Goal: Transaction & Acquisition: Purchase product/service

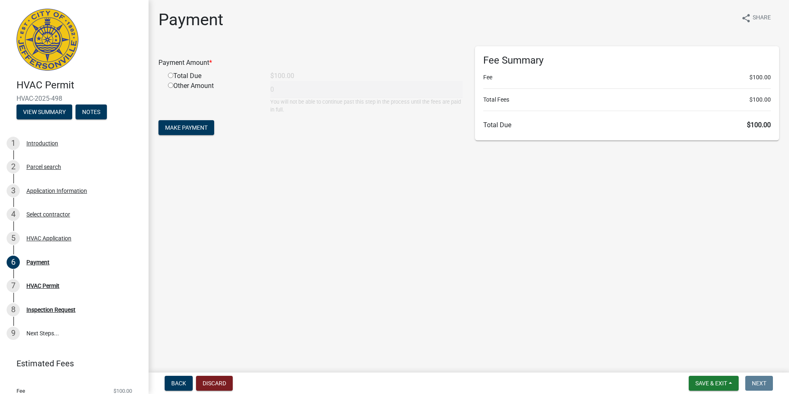
click at [204, 81] on div "Other Amount" at bounding box center [213, 97] width 102 height 33
click at [198, 76] on div "Total Due" at bounding box center [213, 76] width 102 height 10
click at [170, 75] on input "radio" at bounding box center [170, 75] width 5 height 5
radio input "true"
type input "100"
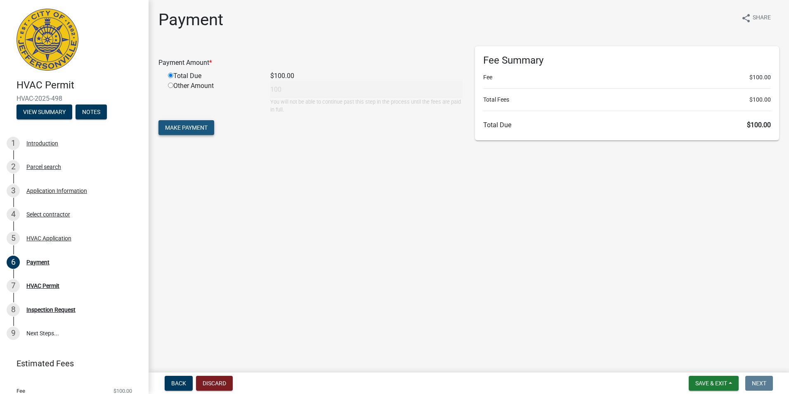
click at [184, 126] on span "Make Payment" at bounding box center [186, 127] width 43 height 7
